Goal: Navigation & Orientation: Understand site structure

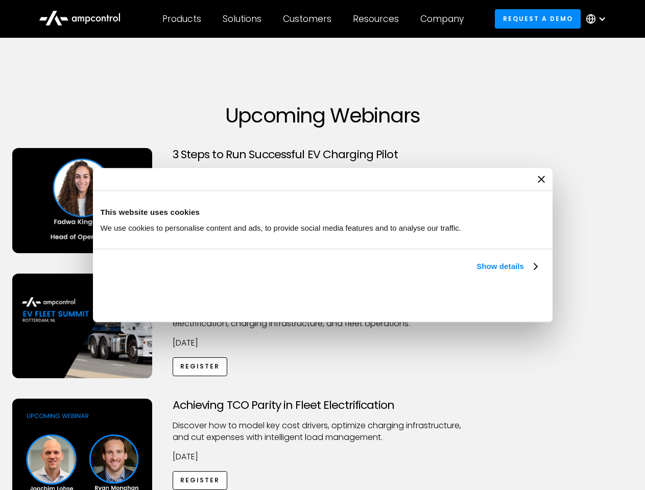
click at [476, 273] on link "Show details" at bounding box center [506, 266] width 60 height 12
click at [0, 0] on div "Necessary cookies help make a website usable by enabling basic functions like p…" at bounding box center [0, 0] width 0 height 0
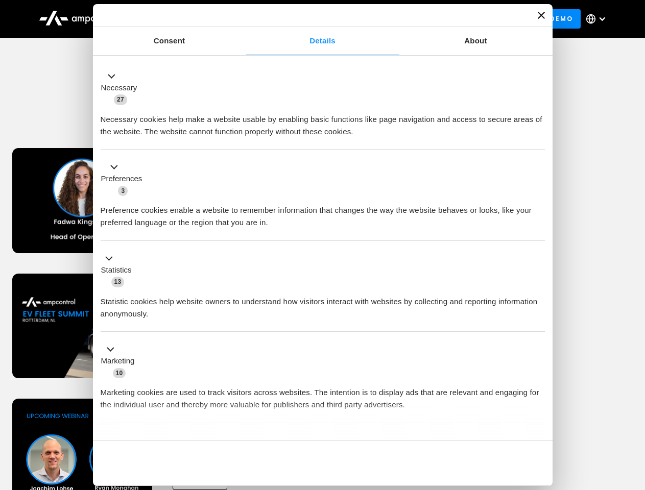
click at [634, 412] on div "Achieving TCO Parity in Fleet Electrification Discover how to model key cost dr…" at bounding box center [322, 479] width 641 height 160
click at [314, 19] on div "Customers" at bounding box center [307, 18] width 49 height 11
click at [181, 19] on div "Products" at bounding box center [181, 18] width 39 height 11
click at [243, 19] on div "Solutions" at bounding box center [242, 18] width 39 height 11
click at [309, 19] on div "Customers" at bounding box center [307, 18] width 49 height 11
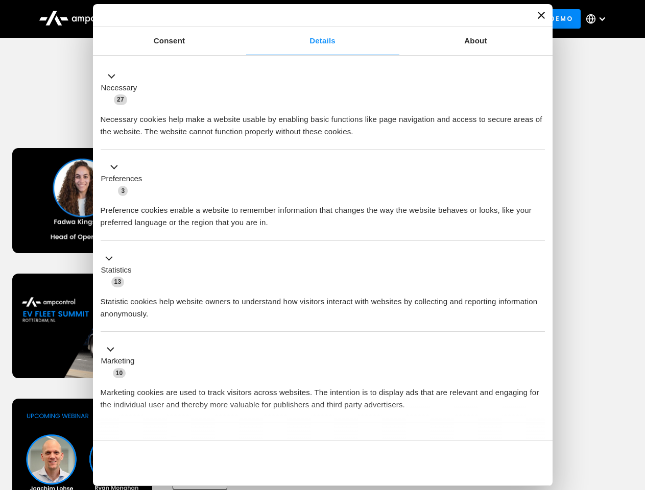
click at [378, 19] on div "Resources" at bounding box center [376, 18] width 46 height 11
click at [445, 19] on div "Company" at bounding box center [441, 18] width 43 height 11
click at [599, 19] on div at bounding box center [602, 19] width 8 height 8
